Goal: Understand process/instructions

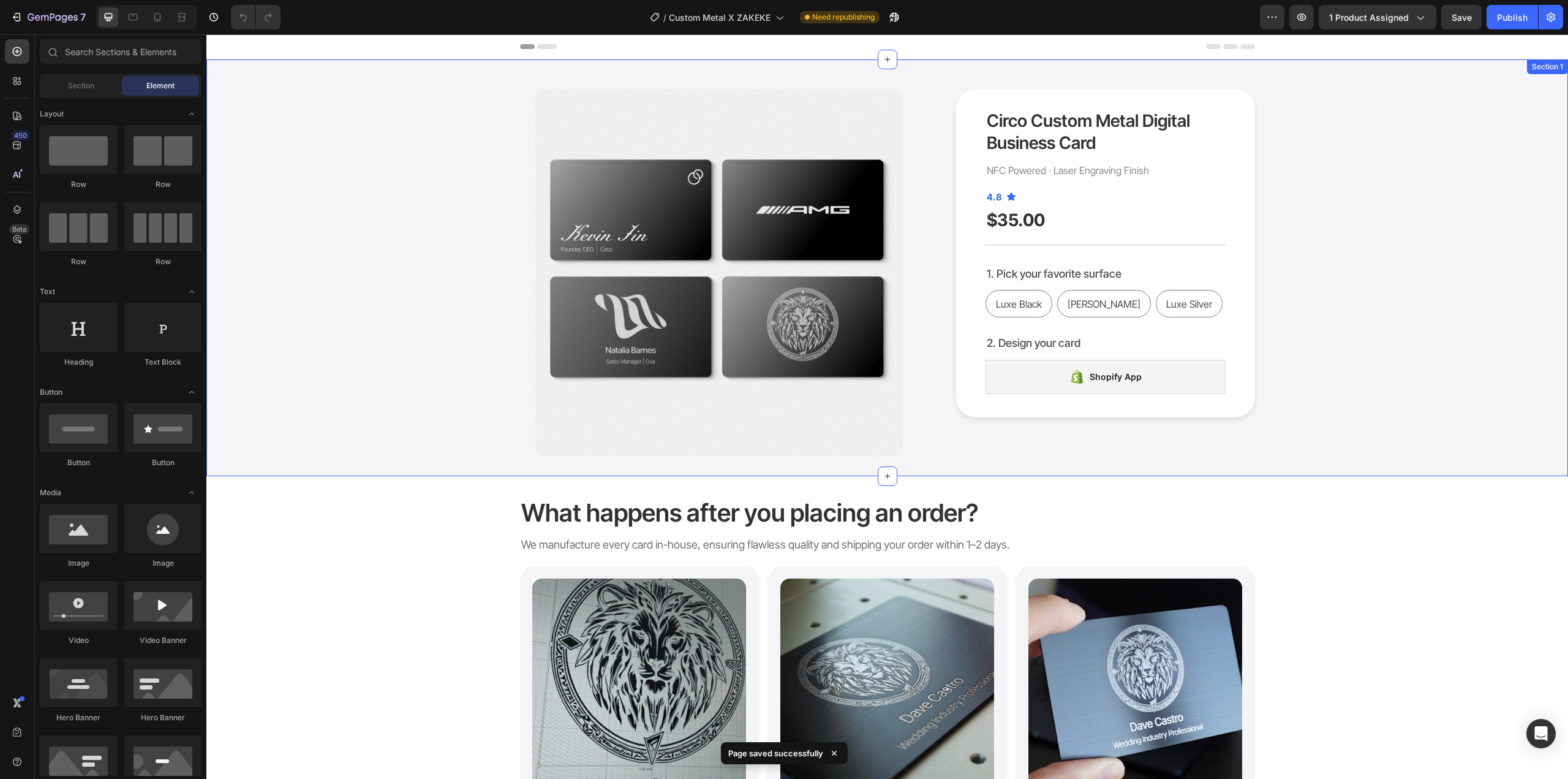
click at [1316, 484] on div "What happens after you placing an order? Heading We manufacture every card in-h…" at bounding box center [887, 695] width 1362 height 440
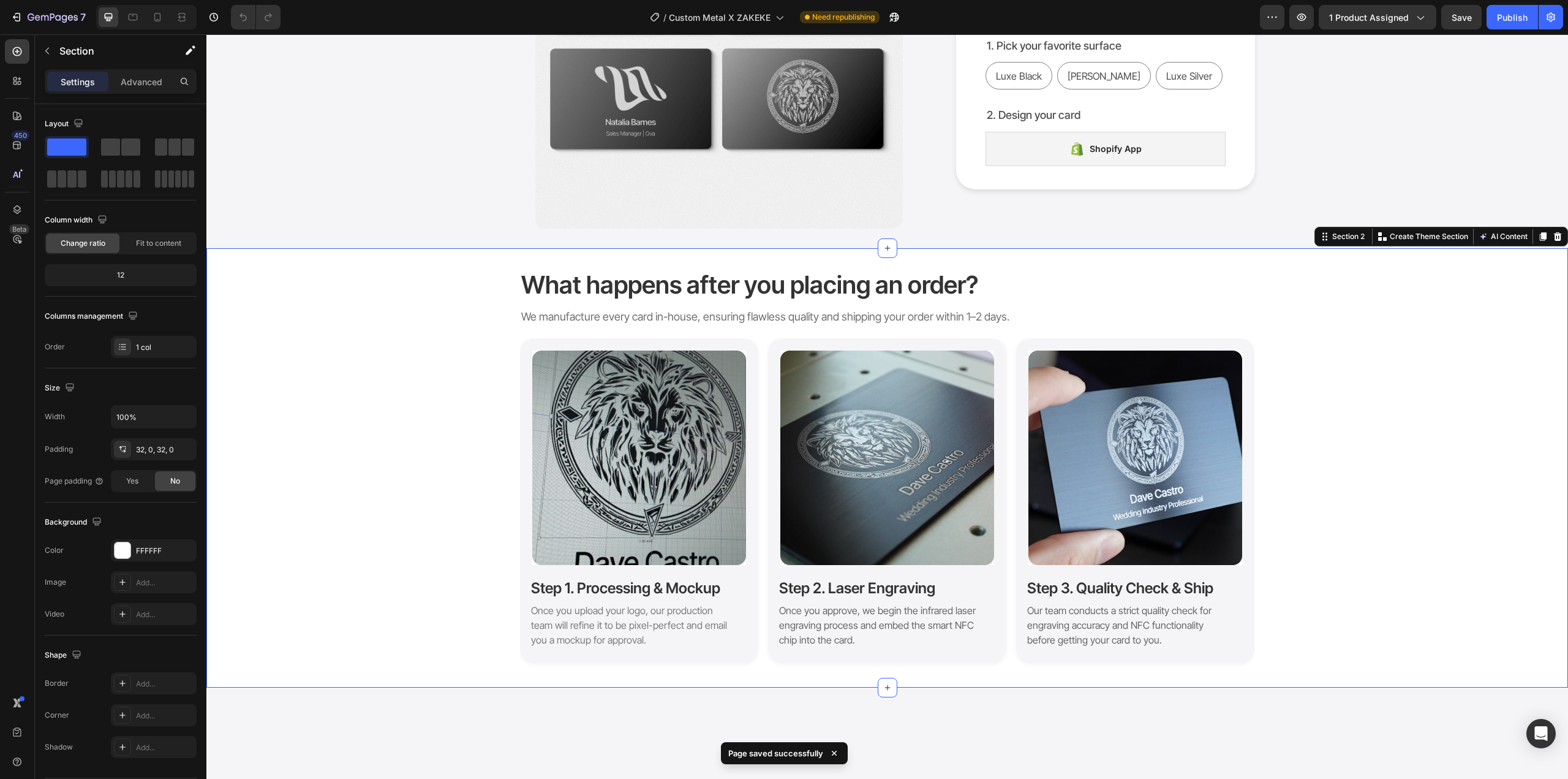
scroll to position [246, 0]
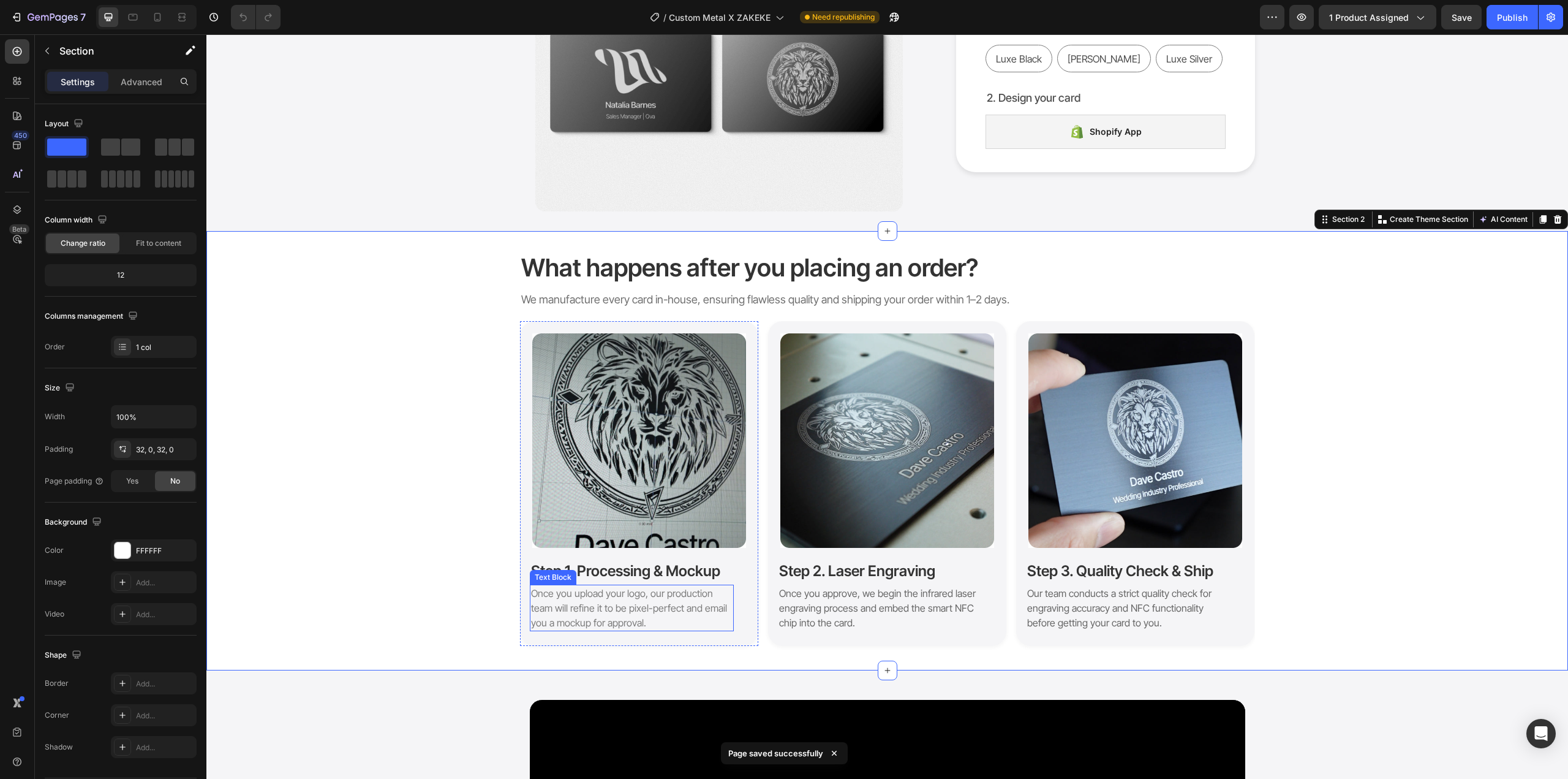
click at [599, 600] on p "Once you upload your logo, our production team will refine it to be pixel-perfe…" at bounding box center [632, 608] width 202 height 44
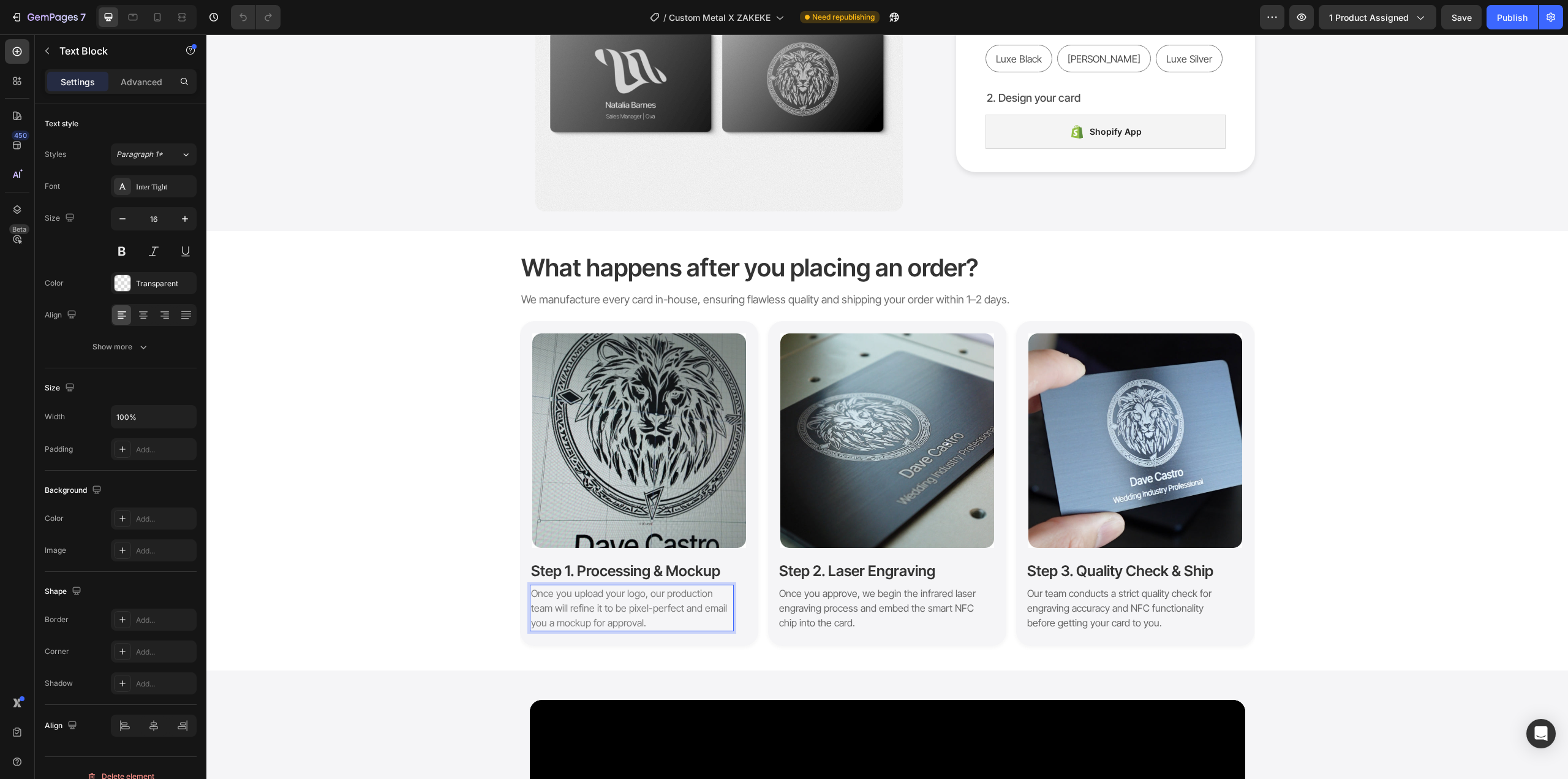
click at [655, 601] on p "Once you upload your logo, our production team will refine it to be pixel-perfe…" at bounding box center [632, 608] width 202 height 44
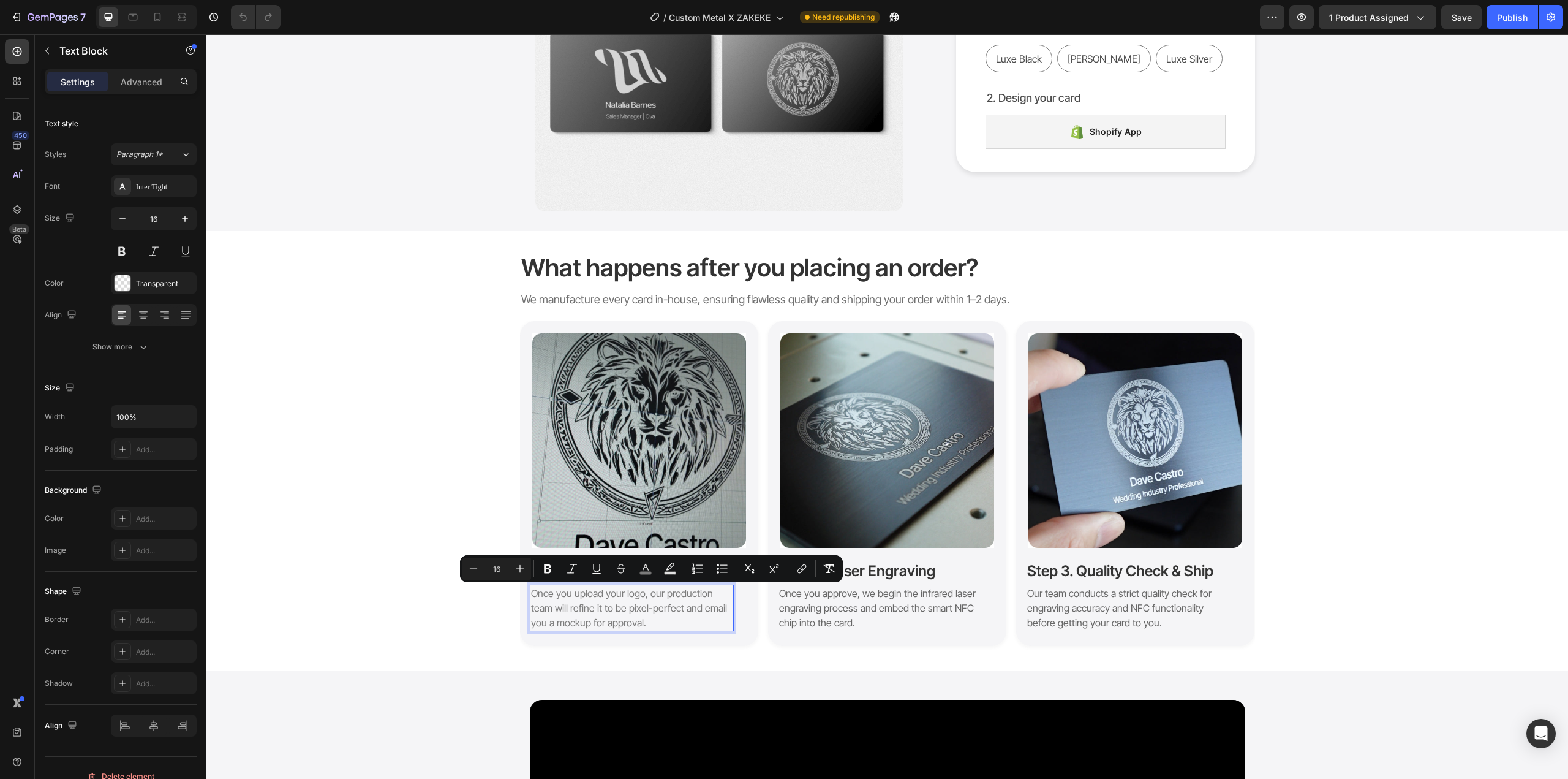
click at [641, 612] on span "Once you upload your logo, our production team will refine it to be pixel-perfe…" at bounding box center [629, 608] width 196 height 41
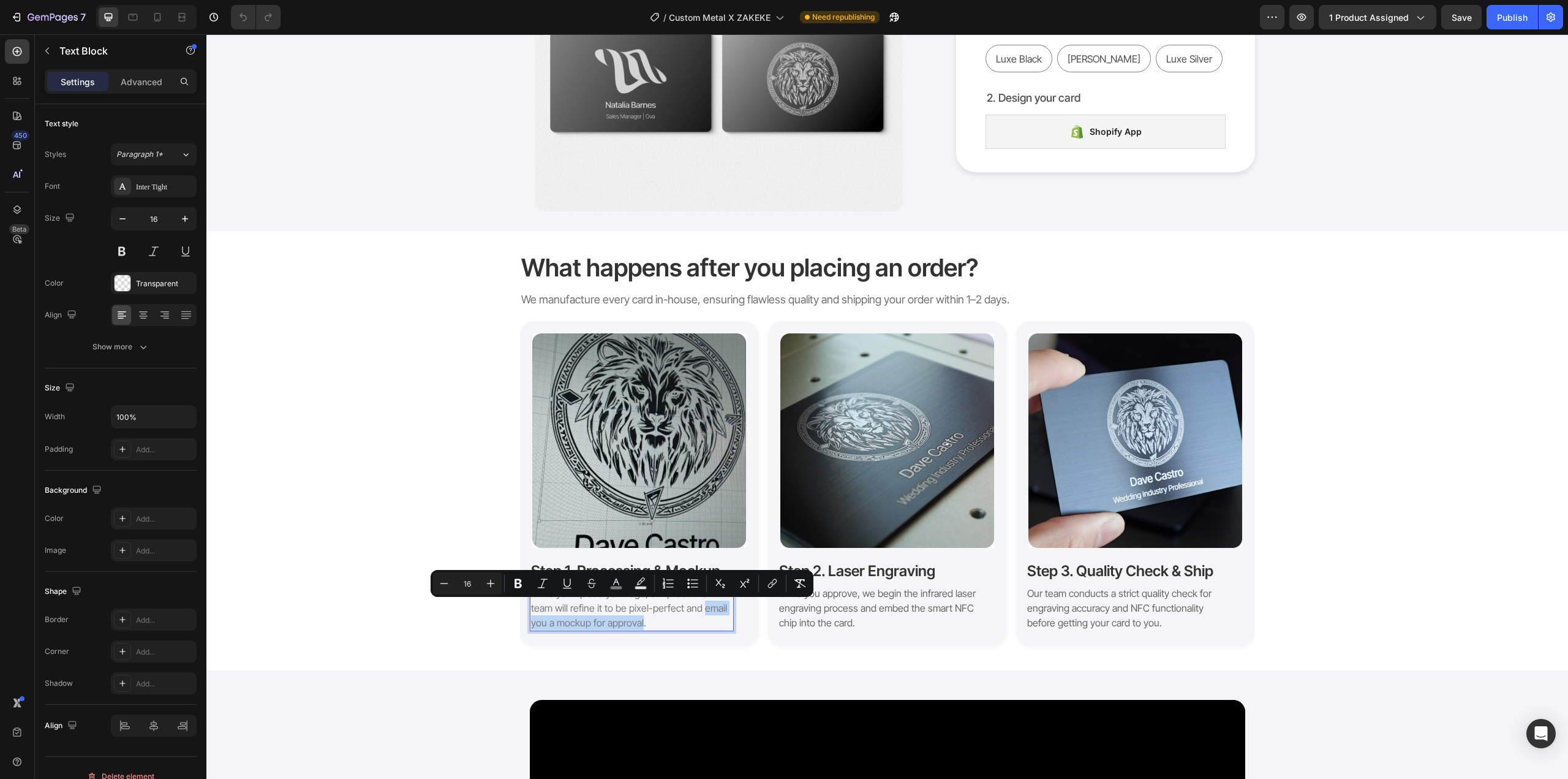
drag, startPoint x: 698, startPoint y: 608, endPoint x: 637, endPoint y: 630, distance: 64.8
click at [637, 630] on p "Once you upload your logo, our production team will refine it to be pixel-perfe…" at bounding box center [632, 608] width 202 height 44
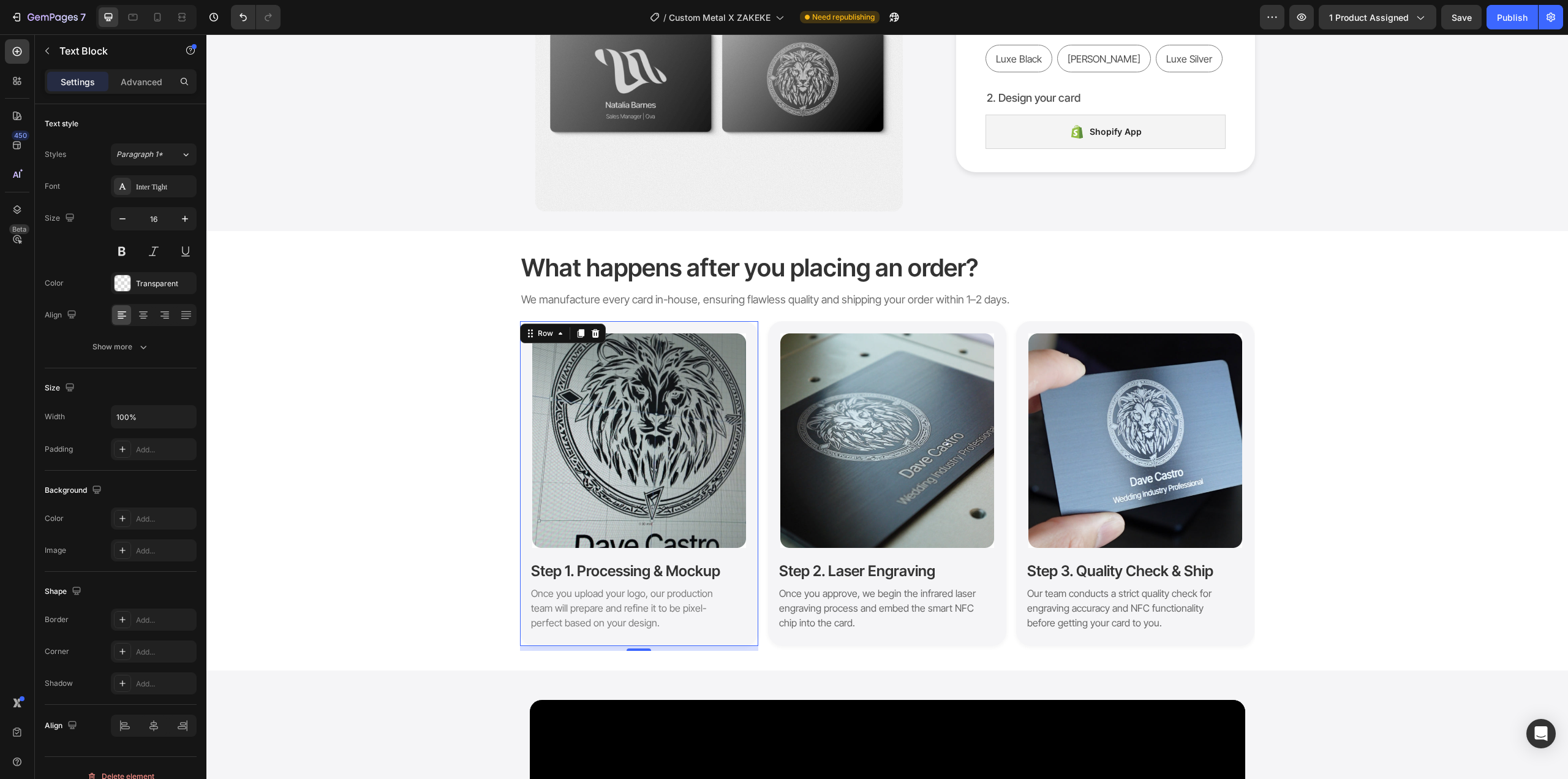
click at [660, 560] on div "Image Step 1. Processing & Mockup Heading Once you upload your logo, our produc…" at bounding box center [639, 484] width 239 height 325
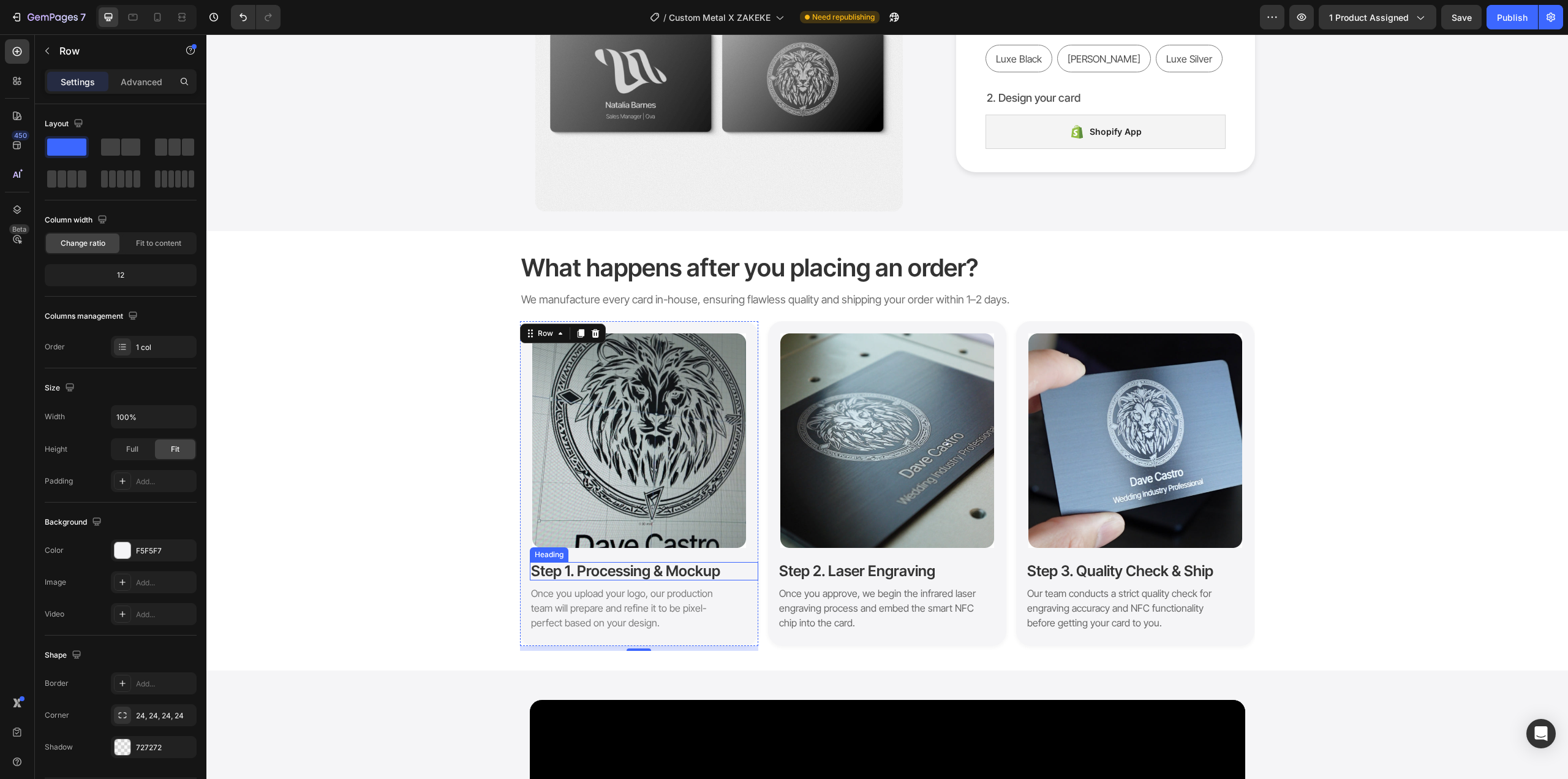
click at [661, 572] on h2 "Step 1. Processing & Mockup" at bounding box center [644, 571] width 229 height 19
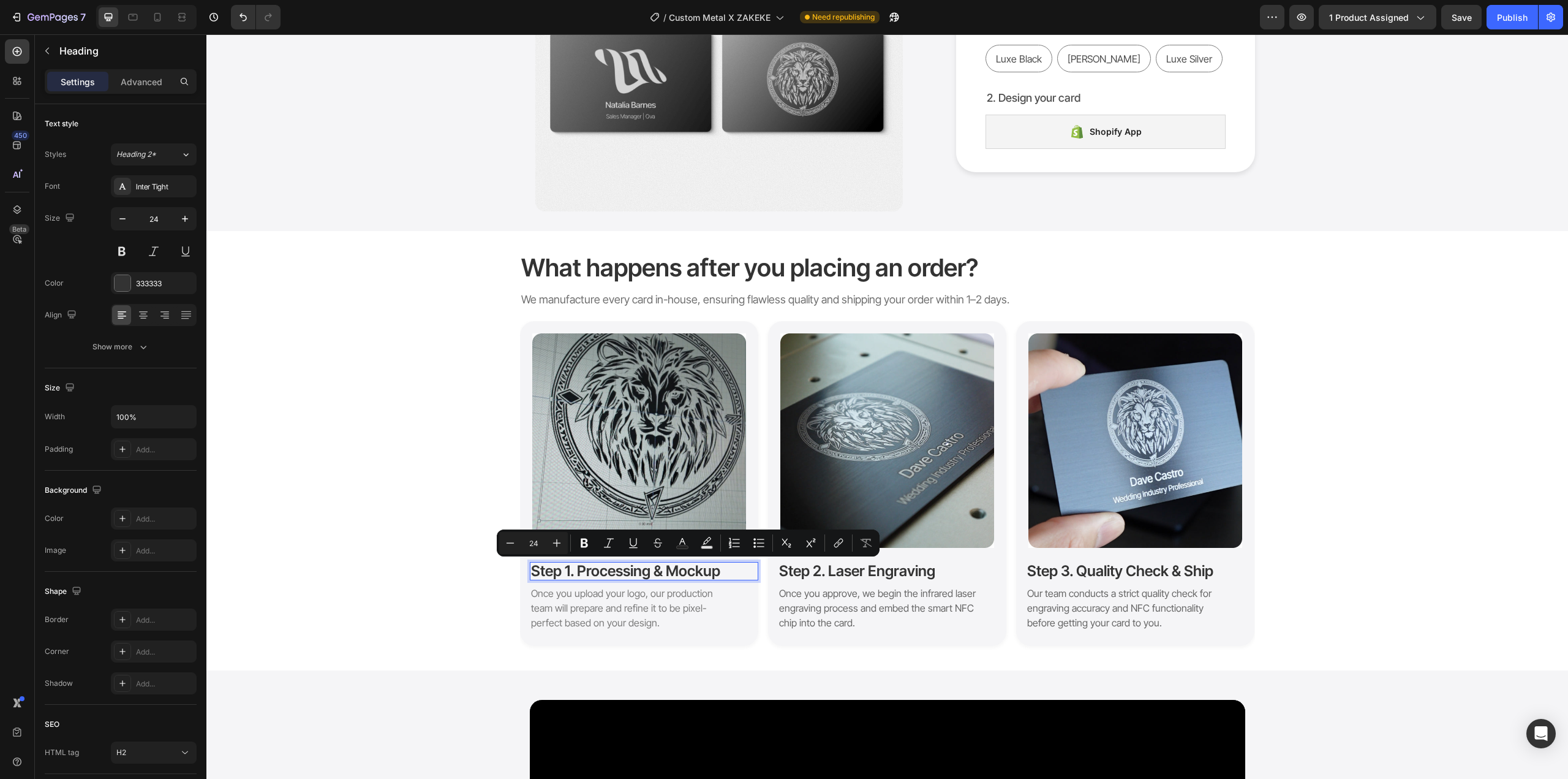
click at [666, 575] on p "Step 1. Processing & Mockup" at bounding box center [644, 571] width 226 height 16
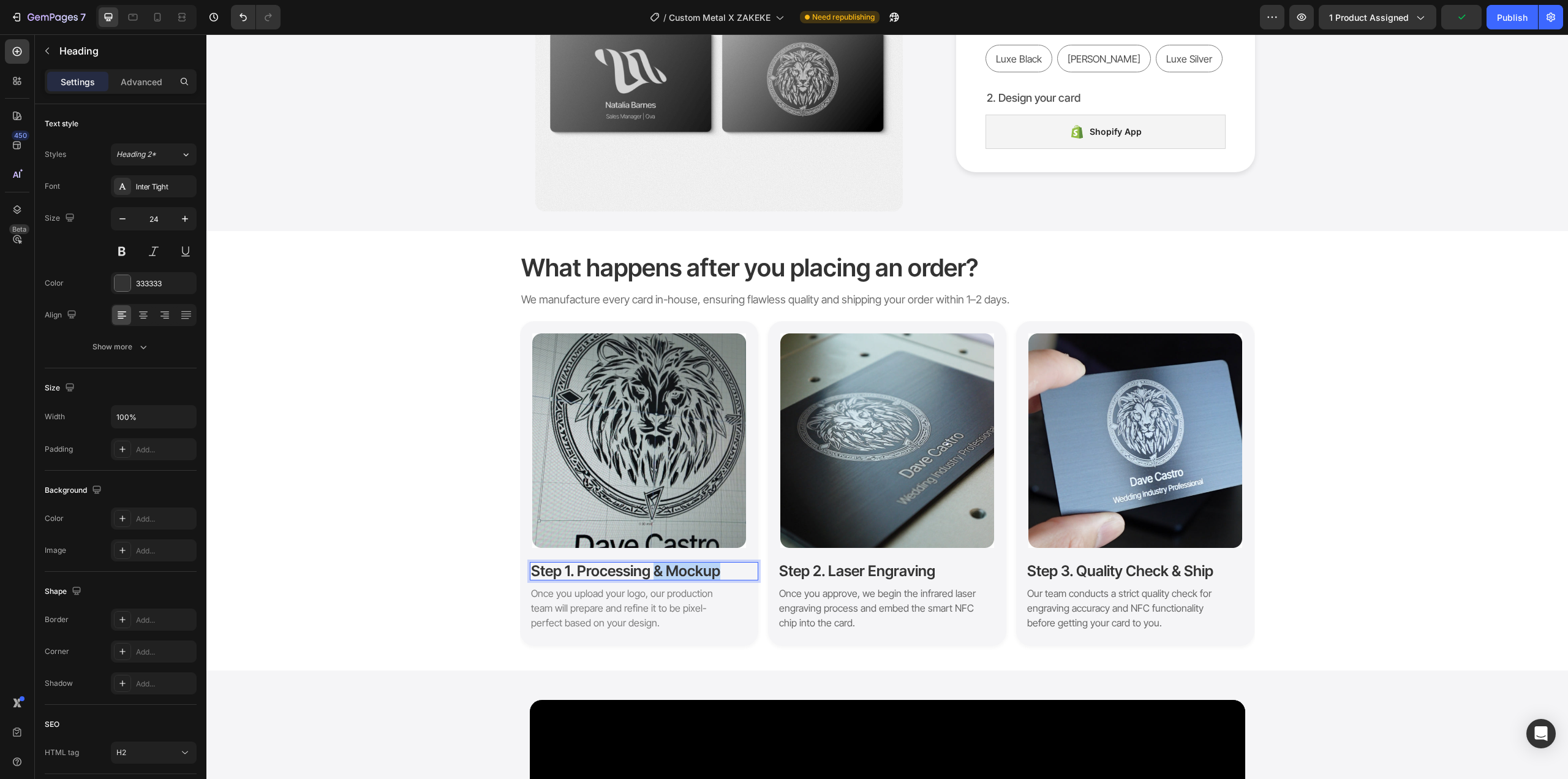
drag, startPoint x: 650, startPoint y: 570, endPoint x: 718, endPoint y: 574, distance: 68.1
click at [718, 574] on p "Step 1. Processing & Mockup" at bounding box center [644, 571] width 226 height 16
click at [410, 577] on div "What happens after you placing an order? Heading We manufacture every card in-h…" at bounding box center [887, 451] width 1362 height 400
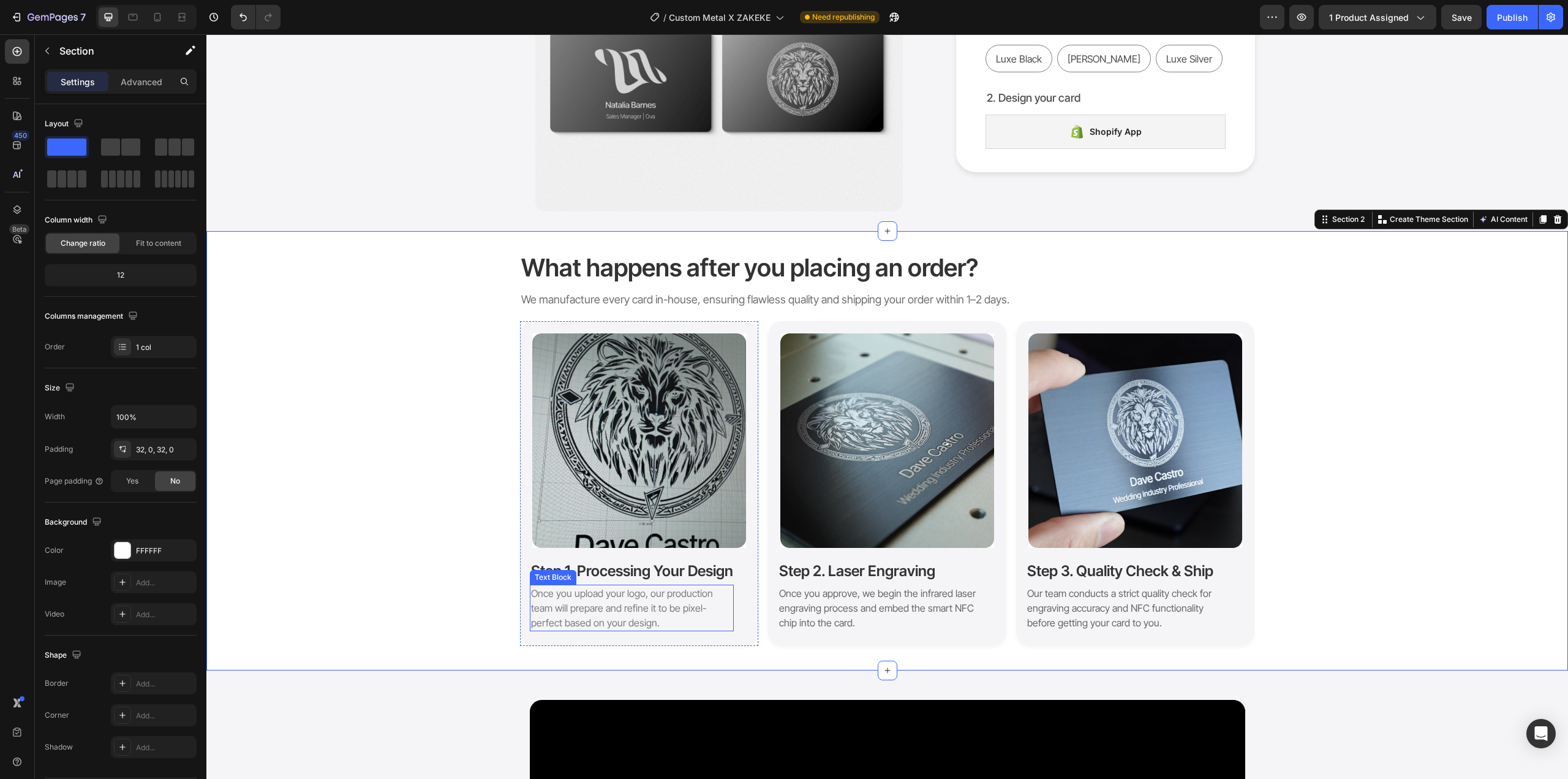
click at [572, 610] on span "Once you upload your logo, our production team will prepare and refine it to be…" at bounding box center [622, 608] width 182 height 41
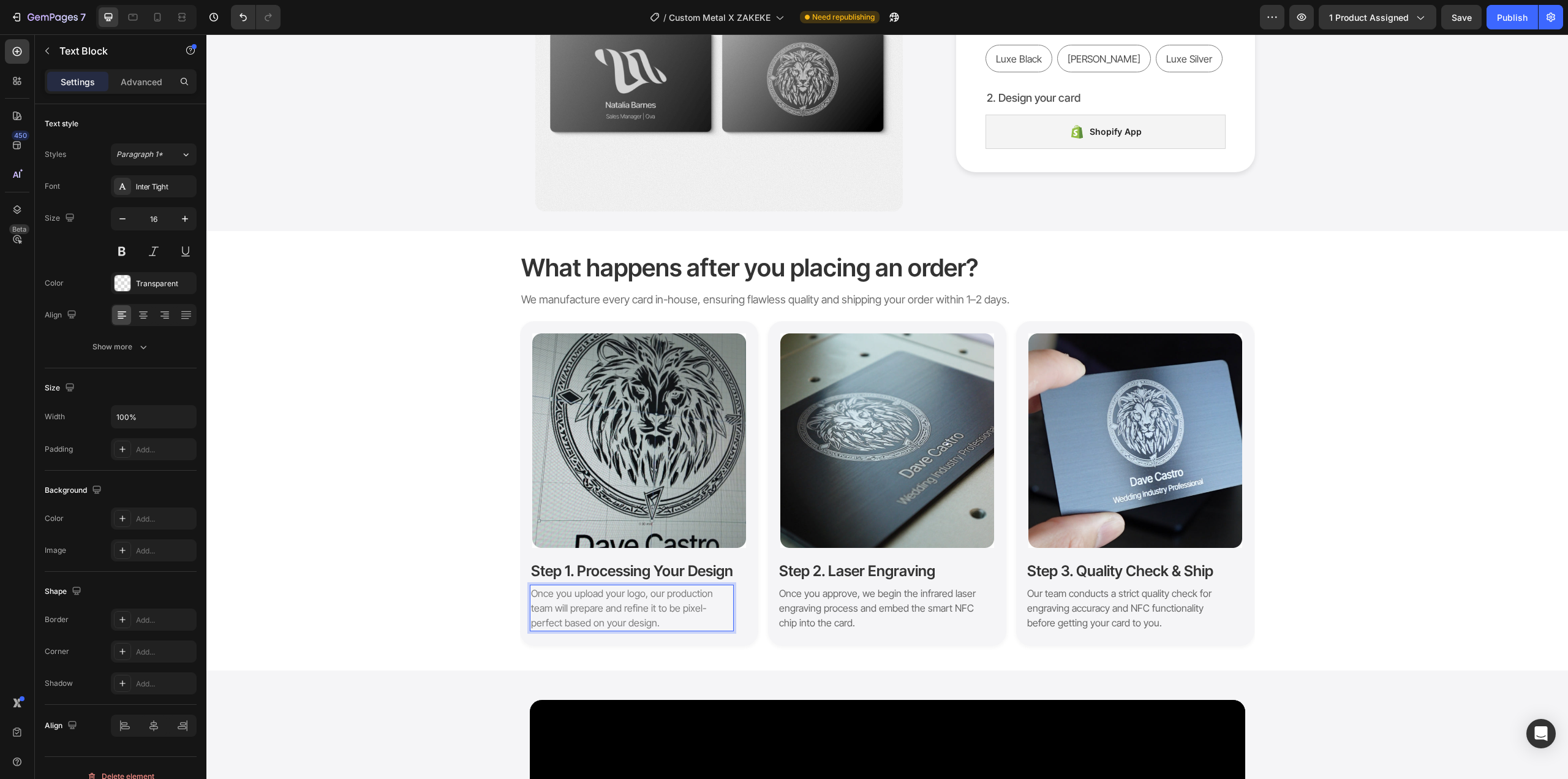
click at [585, 594] on span "Once you upload your logo, our production team will prepare and refine it to be…" at bounding box center [622, 608] width 182 height 41
click at [642, 609] on span "Once you design your card, our production team will prepare and refine it to be…" at bounding box center [622, 608] width 182 height 41
click at [461, 572] on div "What happens after you placing an order? Heading We manufacture every card in-h…" at bounding box center [887, 451] width 1362 height 400
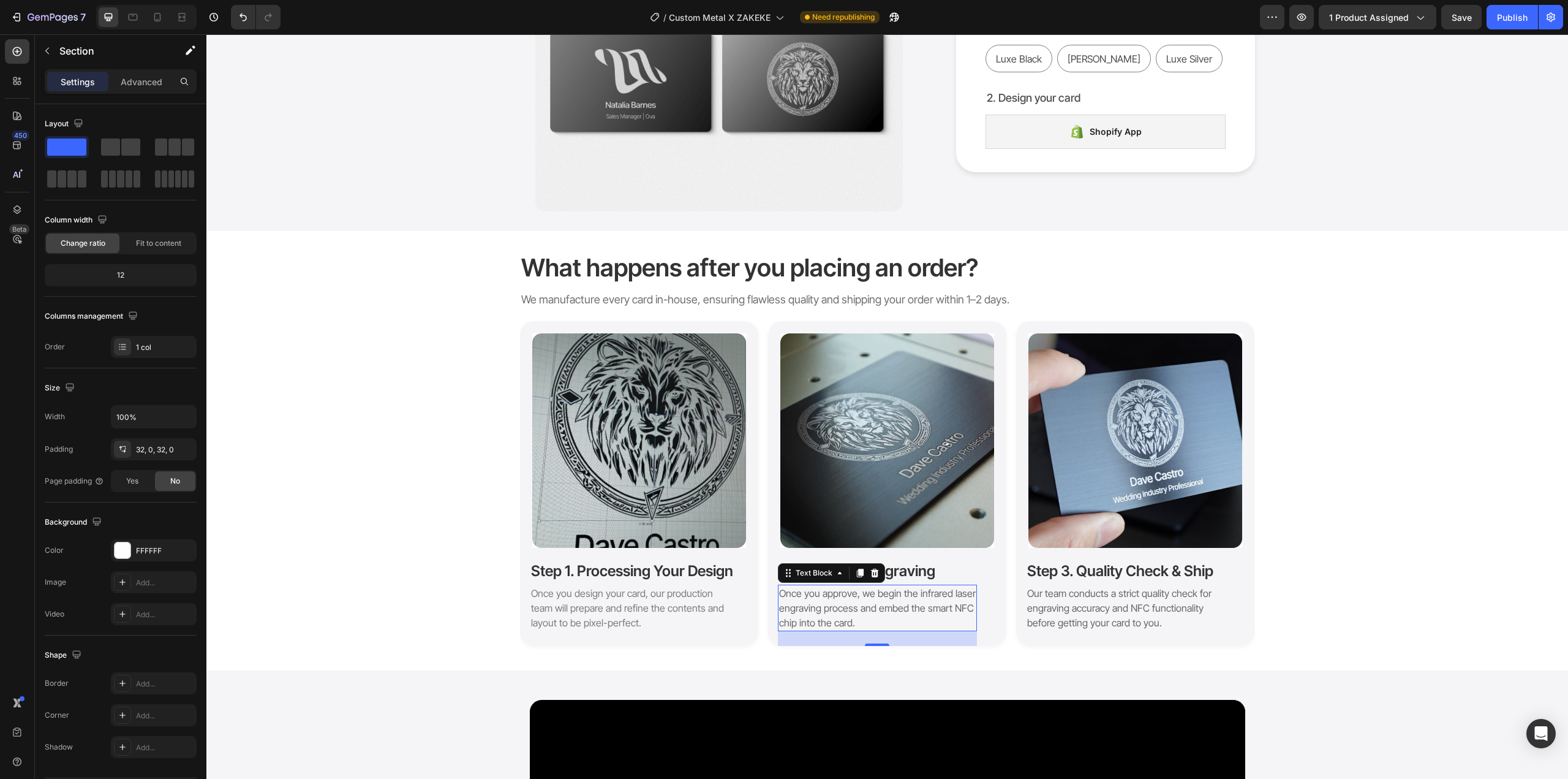
click at [881, 597] on span "Once you approve, we begin the infrared laser engraving process and embed the s…" at bounding box center [877, 608] width 197 height 41
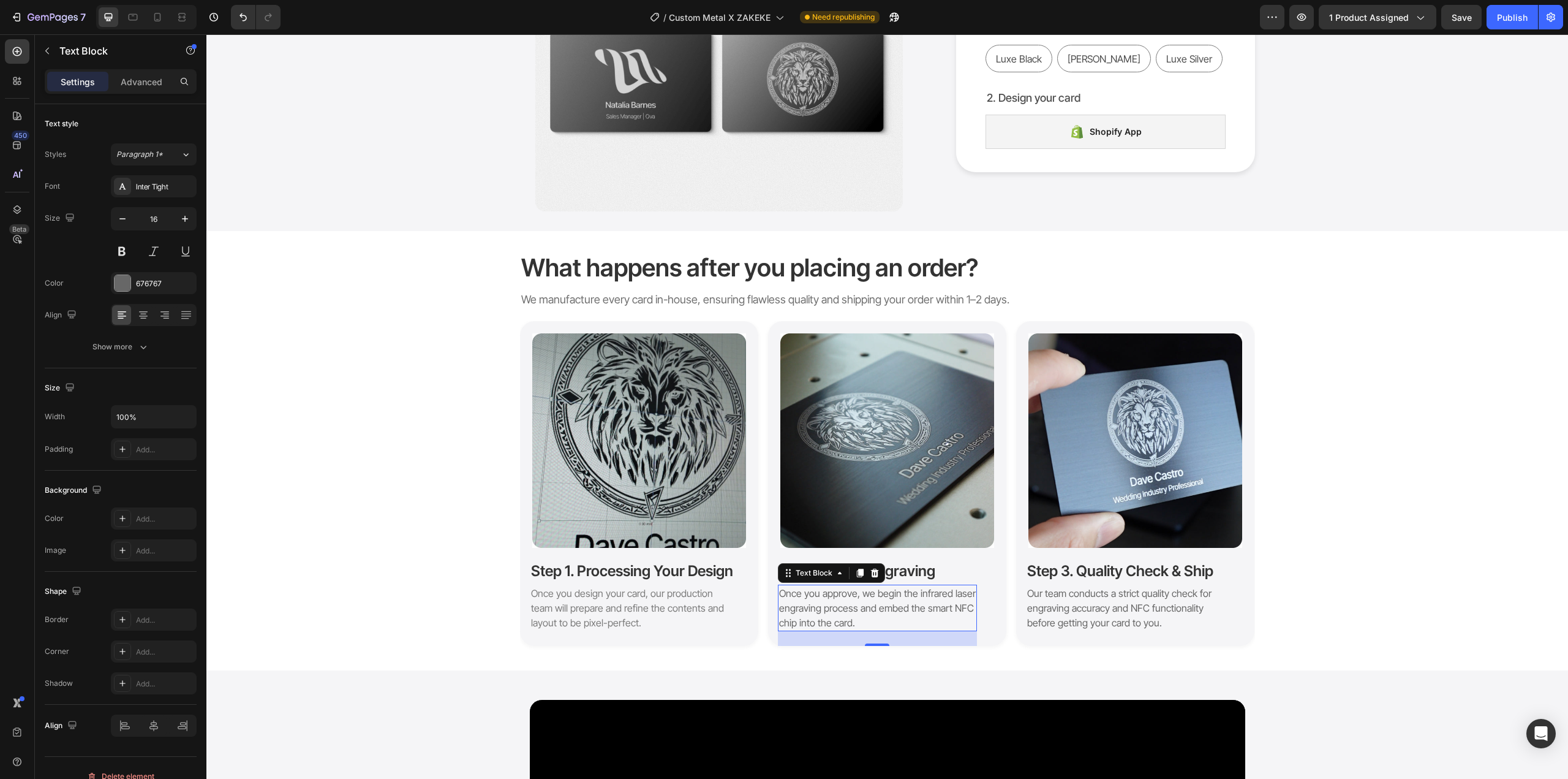
click at [881, 597] on span "Once you approve, we begin the infrared laser engraving process and embed the s…" at bounding box center [877, 608] width 197 height 41
click at [833, 593] on span "Once you approve, we begin the infrared laser engraving process and embed the s…" at bounding box center [877, 608] width 197 height 41
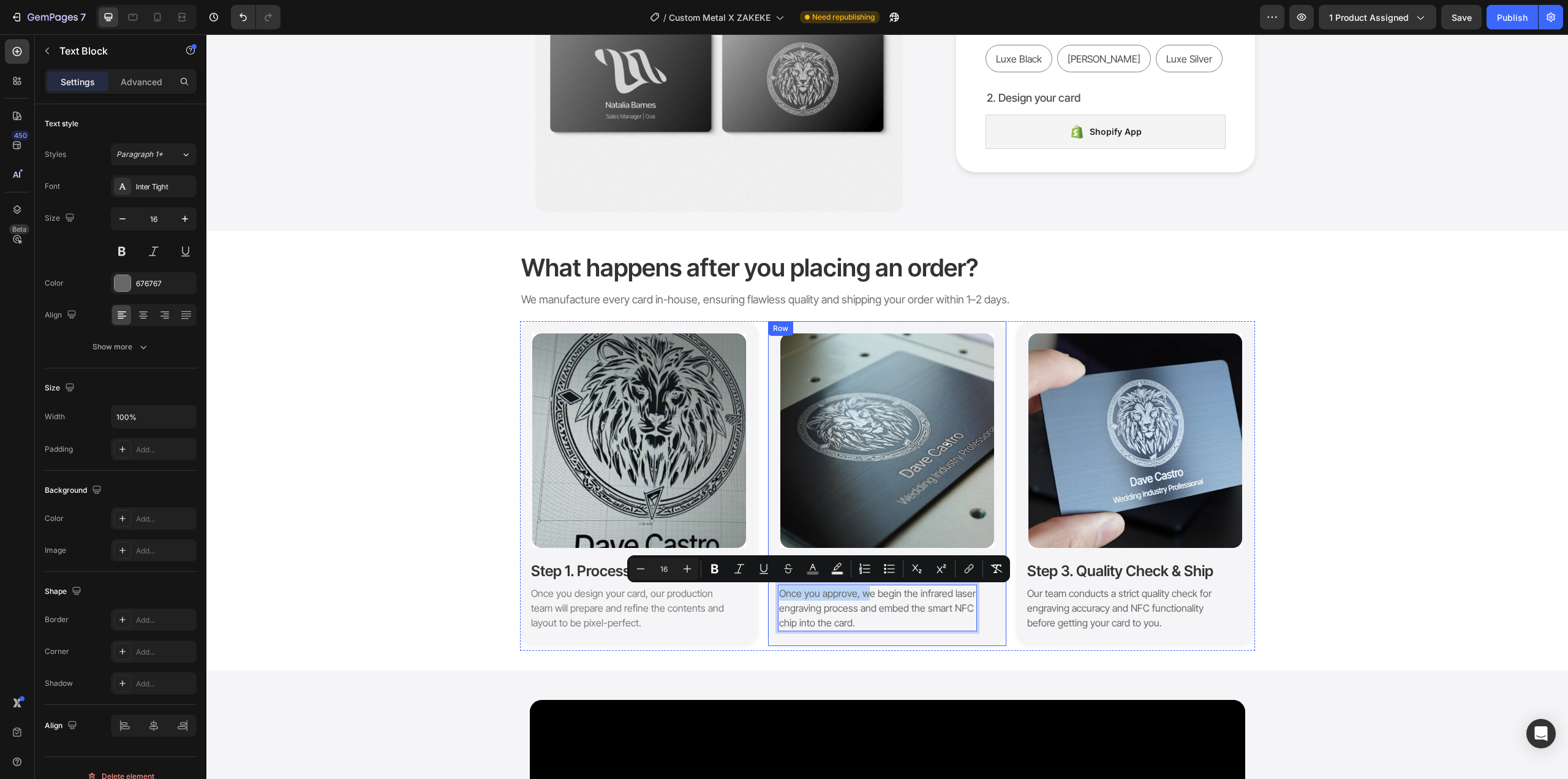
drag, startPoint x: 863, startPoint y: 592, endPoint x: 771, endPoint y: 595, distance: 92.0
click at [771, 595] on div "Image Step 2. Laser Engraving Heading Once you approve, we begin the infrared l…" at bounding box center [887, 484] width 239 height 325
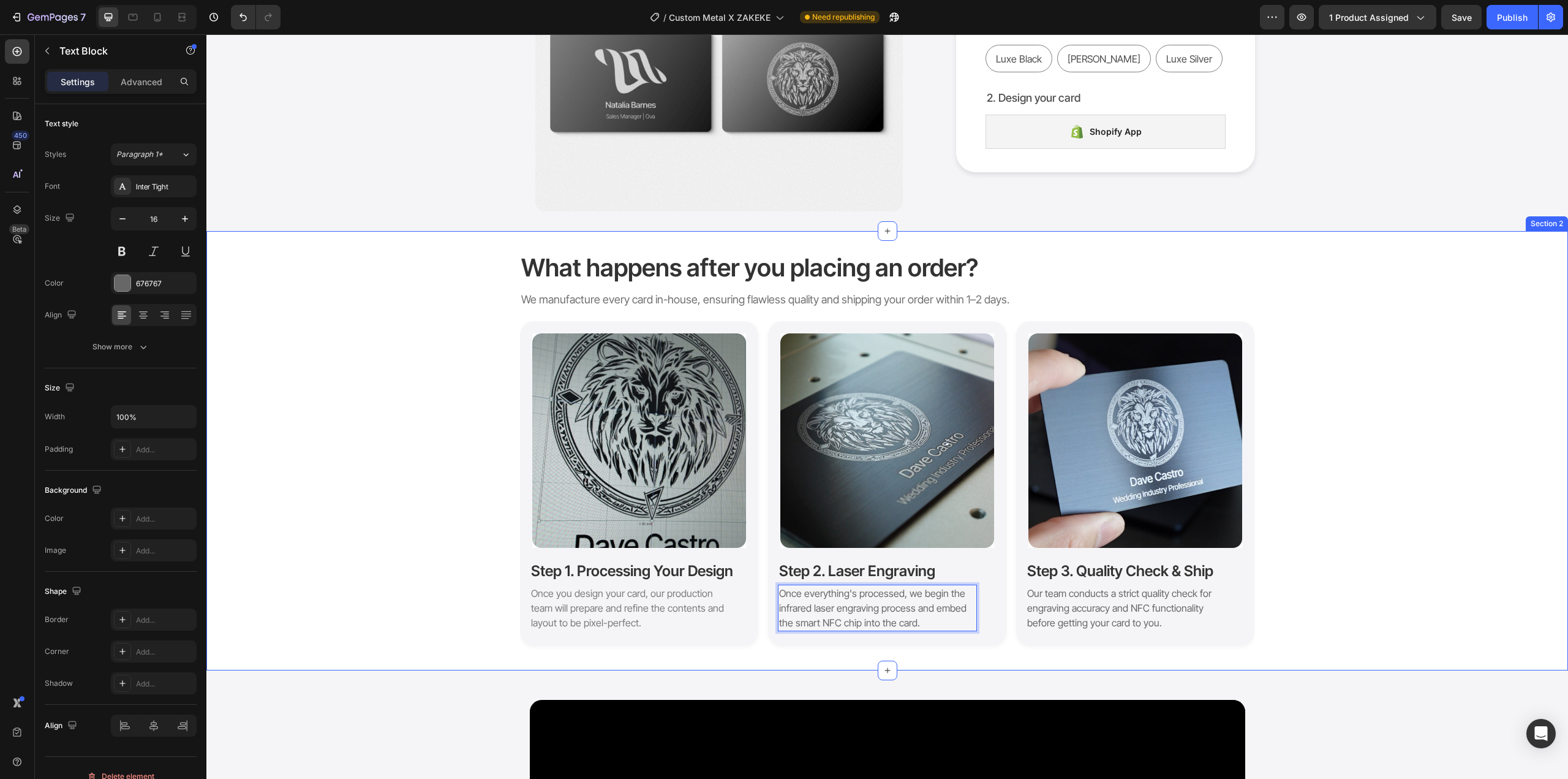
click at [1319, 583] on div "What happens after you placing an order? Heading We manufacture every card in-h…" at bounding box center [887, 451] width 1362 height 400
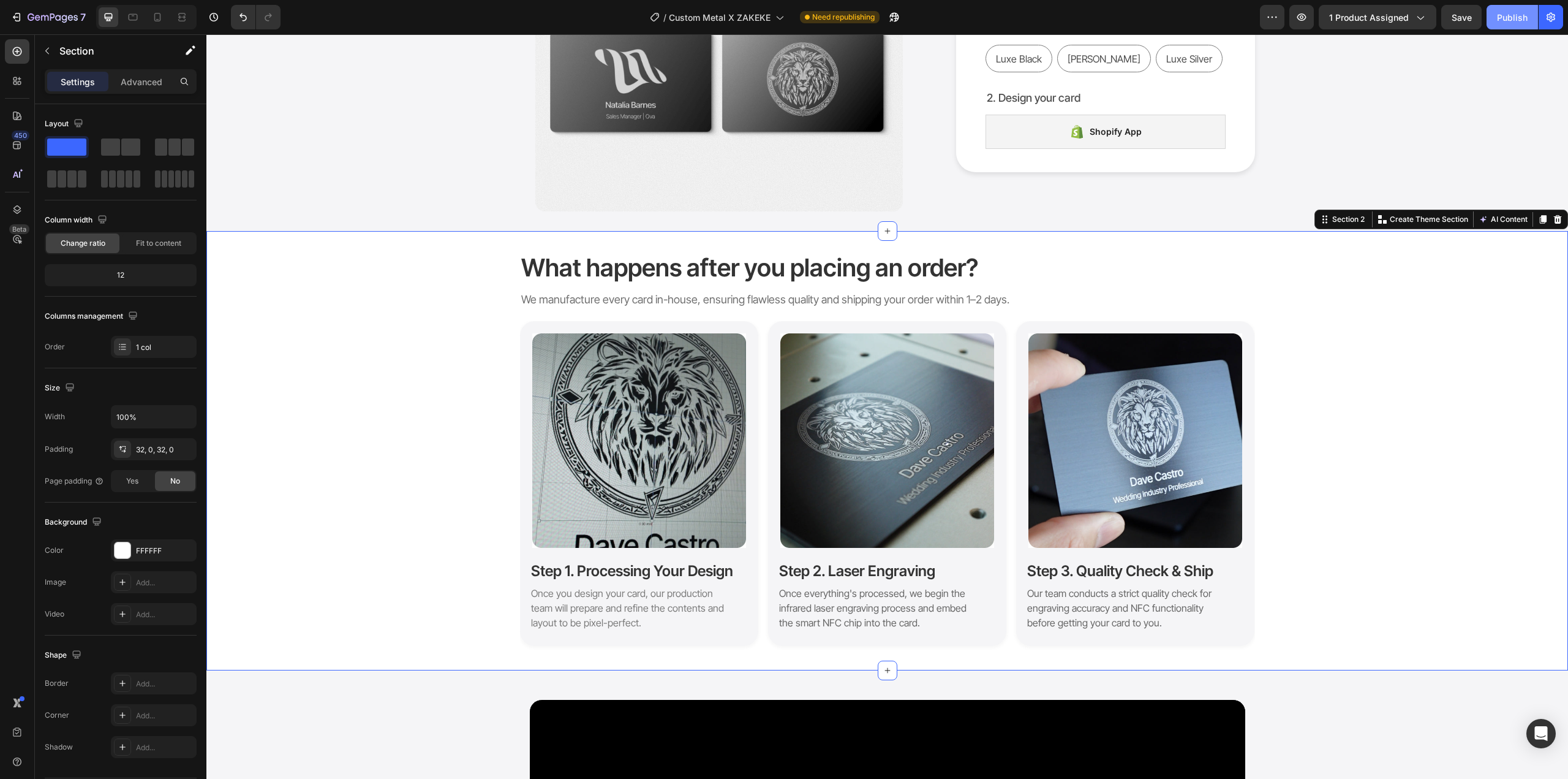
drag, startPoint x: 1498, startPoint y: 10, endPoint x: 1498, endPoint y: 26, distance: 16.0
click at [1498, 9] on button "Publish" at bounding box center [1512, 17] width 51 height 24
click at [641, 599] on span "Once you design your card, our production team will prepare and refine the cont…" at bounding box center [628, 608] width 193 height 41
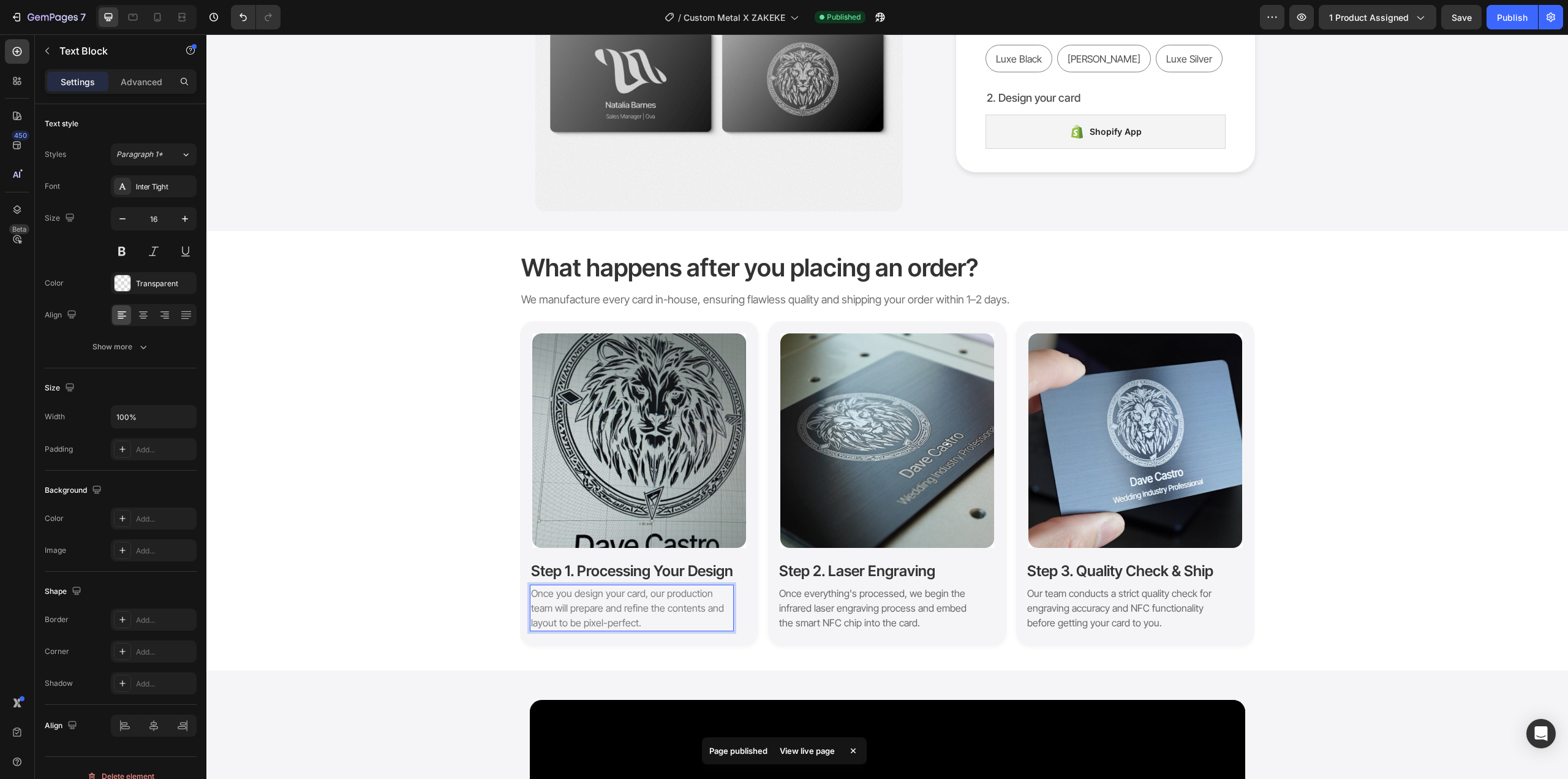
click at [610, 596] on span "Once you design your card, our production team will prepare and refine the cont…" at bounding box center [628, 608] width 193 height 41
drag, startPoint x: 569, startPoint y: 592, endPoint x: 639, endPoint y: 597, distance: 70.2
click at [639, 597] on span "Once you design your card, our production team will prepare and refine the cont…" at bounding box center [628, 608] width 193 height 41
click at [462, 592] on div "What happens after you placing an order? Heading We manufacture every card in-h…" at bounding box center [887, 451] width 1362 height 400
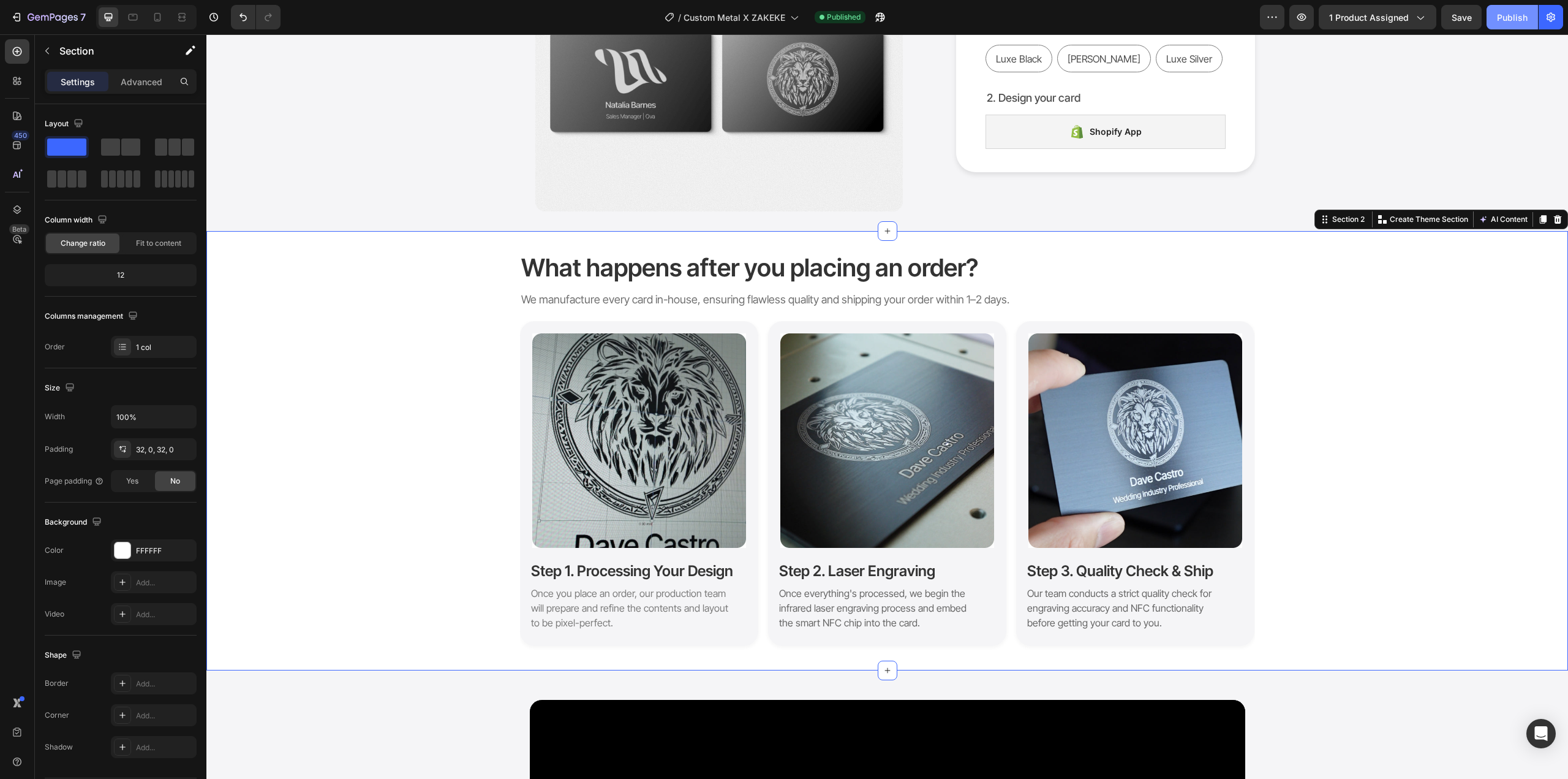
drag, startPoint x: 1511, startPoint y: 21, endPoint x: 1124, endPoint y: 120, distance: 399.5
click at [1511, 21] on div "Publish" at bounding box center [1512, 17] width 30 height 13
drag, startPoint x: 1505, startPoint y: 21, endPoint x: 1500, endPoint y: 29, distance: 9.4
click at [1505, 21] on div "Publish" at bounding box center [1512, 17] width 30 height 13
click at [1316, 473] on div "What happens after you placing an order? Heading We manufacture every card in-h…" at bounding box center [887, 451] width 1362 height 400
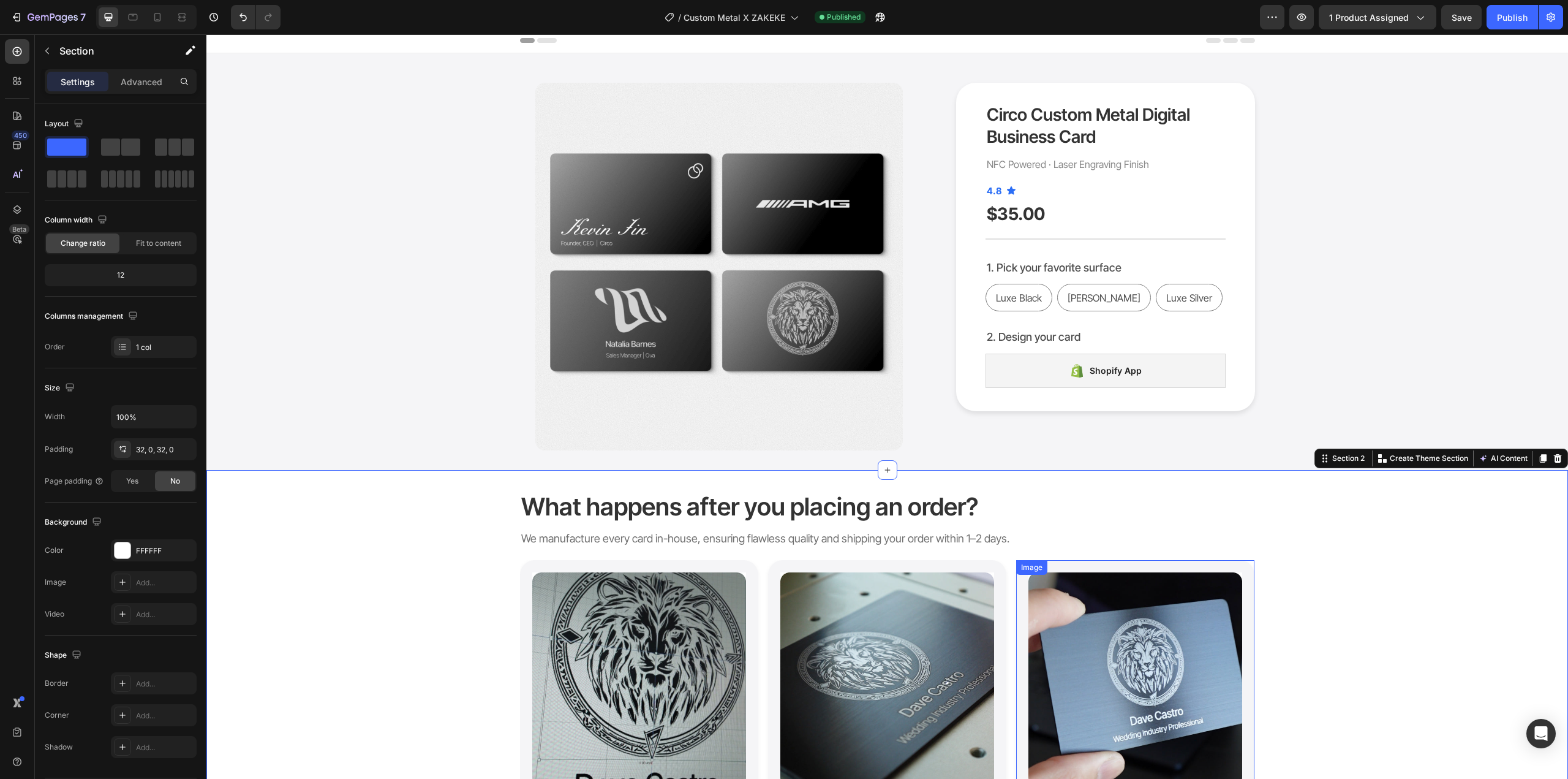
scroll to position [0, 0]
